Goal: Check status: Check status

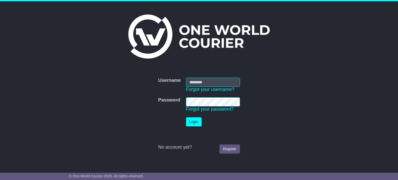
type input "**********"
drag, startPoint x: 0, startPoint y: 0, endPoint x: 197, endPoint y: 121, distance: 231.6
click at [197, 121] on button "Login" at bounding box center [194, 121] width 16 height 9
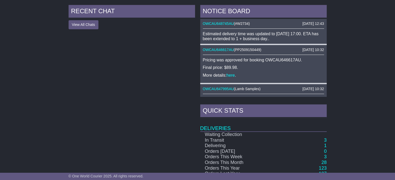
scroll to position [271, 0]
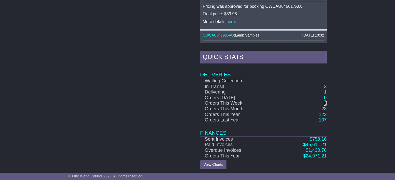
click at [325, 101] on link "3" at bounding box center [324, 103] width 3 height 5
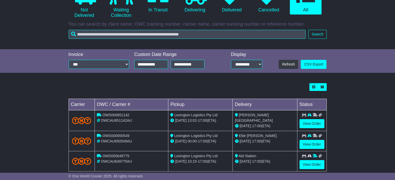
scroll to position [78, 0]
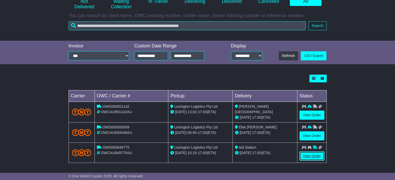
click at [312, 153] on link "View Order" at bounding box center [311, 156] width 25 height 9
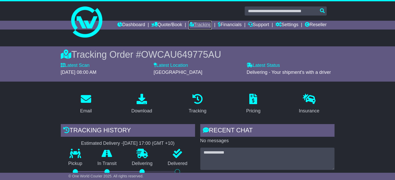
click at [198, 28] on link "Tracking" at bounding box center [199, 25] width 23 height 9
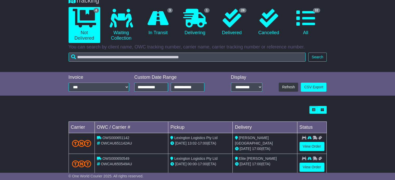
scroll to position [47, 0]
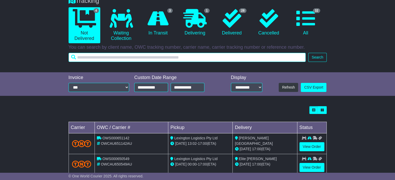
click at [132, 56] on input "text" at bounding box center [186, 57] width 237 height 9
paste input "**********"
type input "**********"
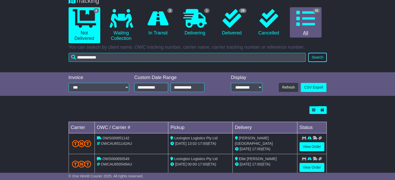
click at [317, 61] on button "Search" at bounding box center [317, 57] width 18 height 9
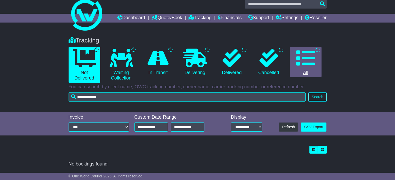
scroll to position [7, 0]
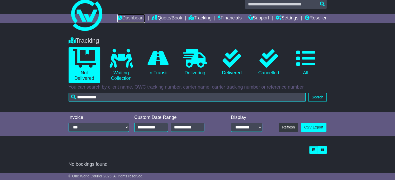
click at [130, 18] on link "Dashboard" at bounding box center [131, 18] width 28 height 9
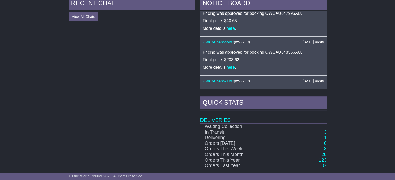
scroll to position [271, 0]
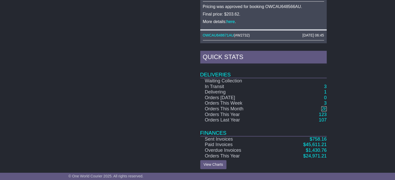
click at [323, 108] on link "28" at bounding box center [323, 108] width 5 height 5
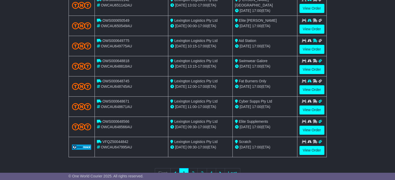
scroll to position [201, 0]
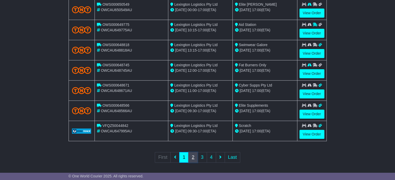
click at [194, 155] on link "2" at bounding box center [192, 157] width 9 height 11
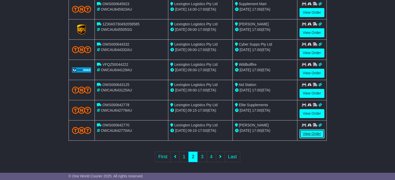
click at [315, 133] on link "View Order" at bounding box center [311, 133] width 25 height 9
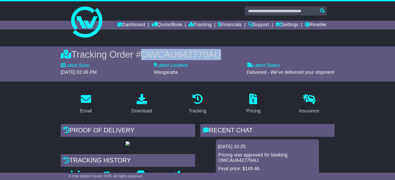
drag, startPoint x: 226, startPoint y: 54, endPoint x: 141, endPoint y: 54, distance: 84.8
click at [141, 54] on div "Tracking Order # OWCAU642770AU" at bounding box center [197, 54] width 273 height 11
copy span "OWCAU642770AU"
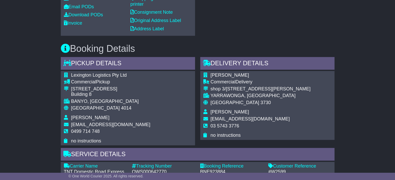
scroll to position [259, 0]
